Goal: Information Seeking & Learning: Learn about a topic

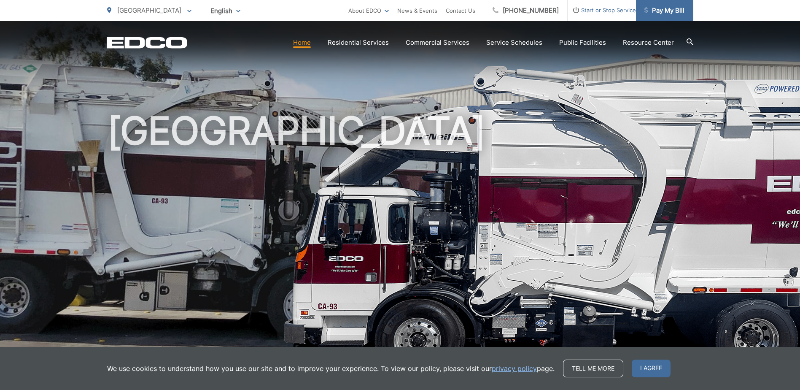
click at [669, 7] on span "Pay My Bill" at bounding box center [665, 10] width 40 height 10
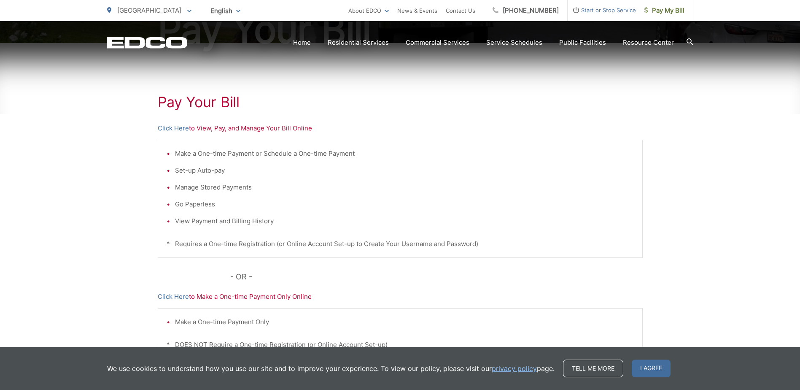
scroll to position [127, 0]
click at [174, 125] on link "Click Here" at bounding box center [173, 127] width 31 height 10
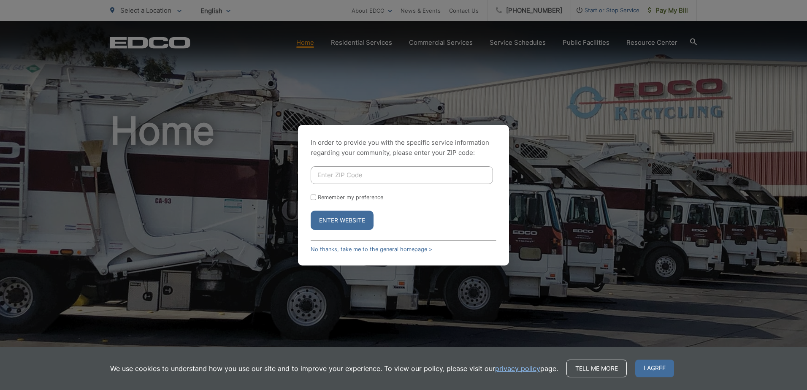
click at [360, 174] on input "Enter ZIP Code" at bounding box center [401, 175] width 182 height 18
type input "92019"
click at [636, 231] on div "In order to provide you with the specific service information regarding your co…" at bounding box center [403, 195] width 807 height 390
drag, startPoint x: 327, startPoint y: 218, endPoint x: 404, endPoint y: 218, distance: 76.4
click at [328, 218] on button "Enter Website" at bounding box center [341, 219] width 63 height 19
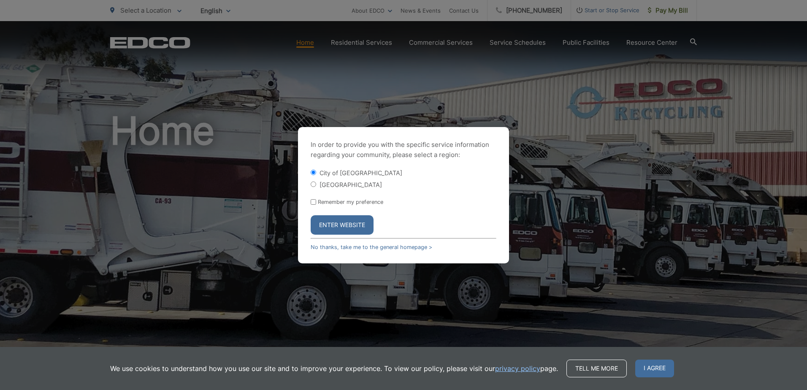
click at [314, 185] on input "[GEOGRAPHIC_DATA]" at bounding box center [312, 183] width 5 height 5
radio input "true"
click at [345, 226] on button "Enter Website" at bounding box center [341, 224] width 63 height 19
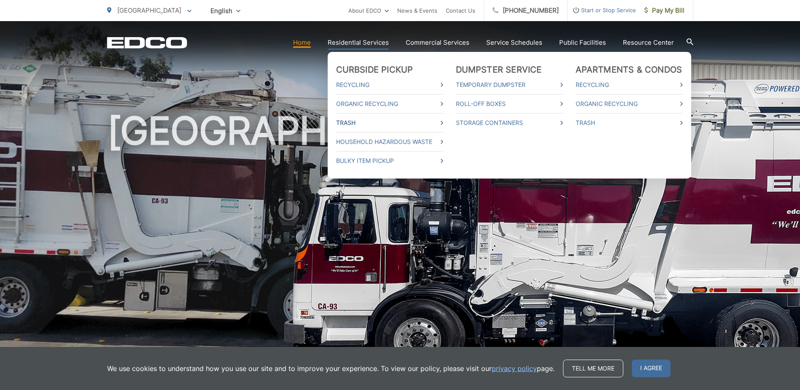
click at [355, 122] on link "Trash" at bounding box center [389, 123] width 107 height 10
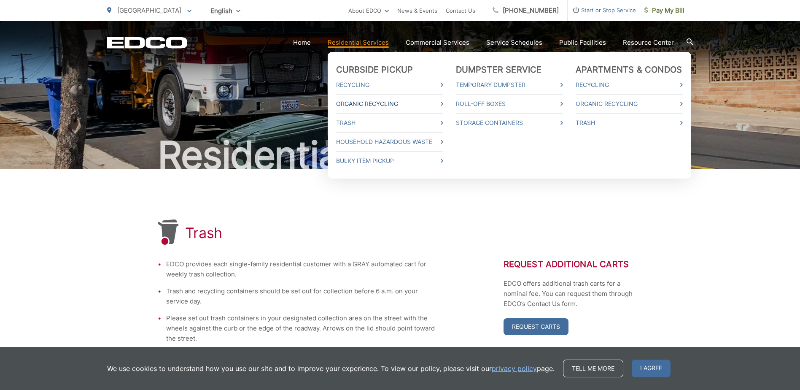
click at [367, 100] on link "Organic Recycling" at bounding box center [389, 104] width 107 height 10
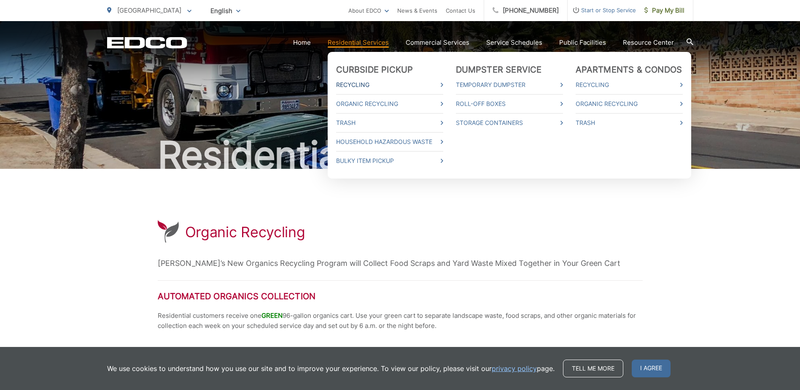
click at [367, 84] on link "Recycling" at bounding box center [389, 85] width 107 height 10
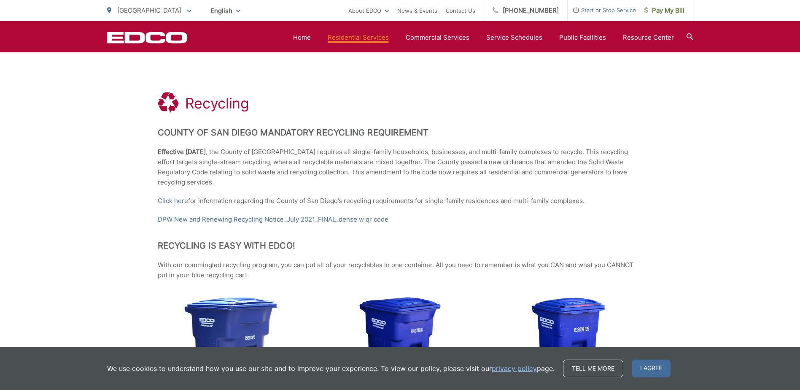
scroll to position [127, 0]
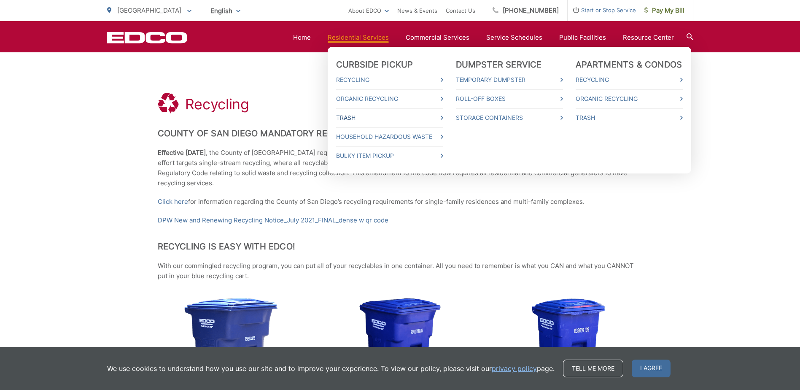
click at [351, 117] on link "Trash" at bounding box center [389, 118] width 107 height 10
